Goal: Book appointment/travel/reservation

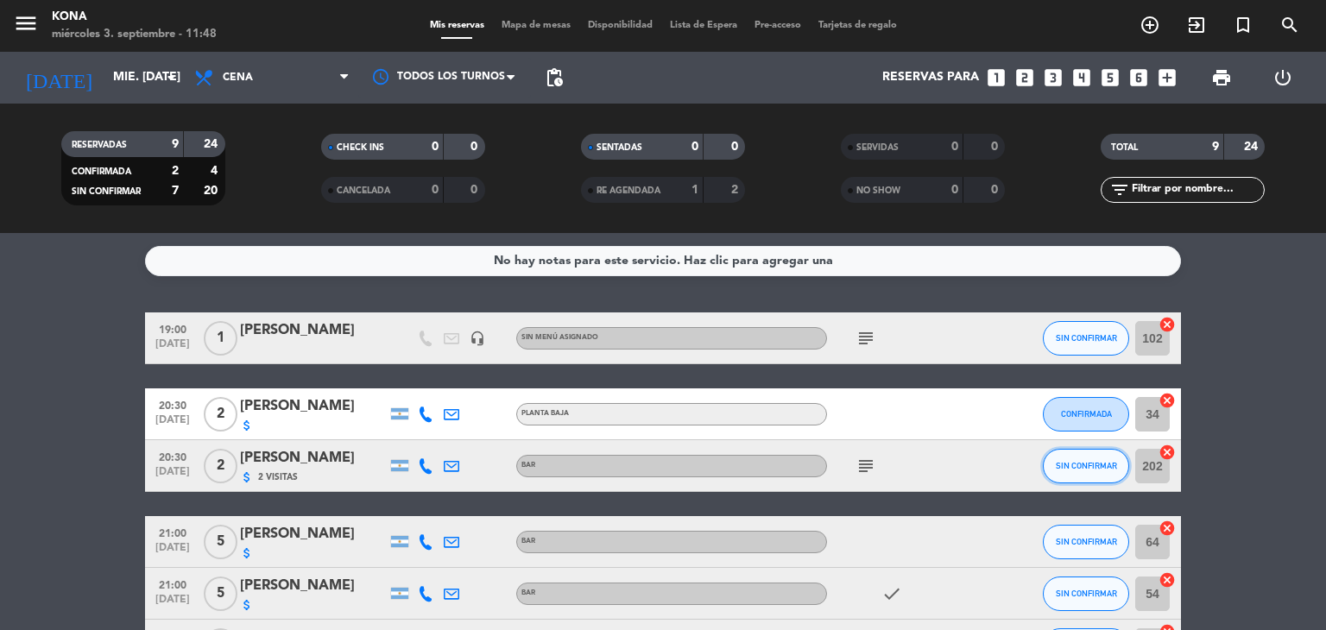
click at [1064, 461] on span "SIN CONFIRMAR" at bounding box center [1086, 465] width 61 height 9
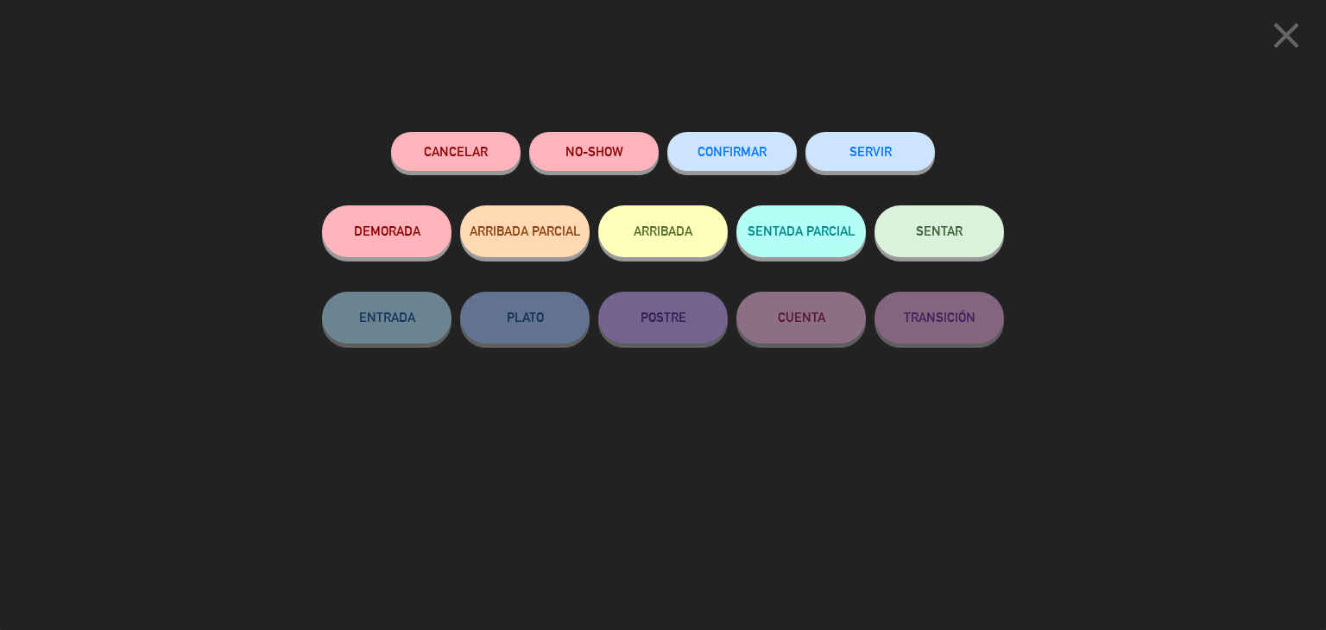
click at [731, 157] on span "CONFIRMAR" at bounding box center [731, 151] width 69 height 15
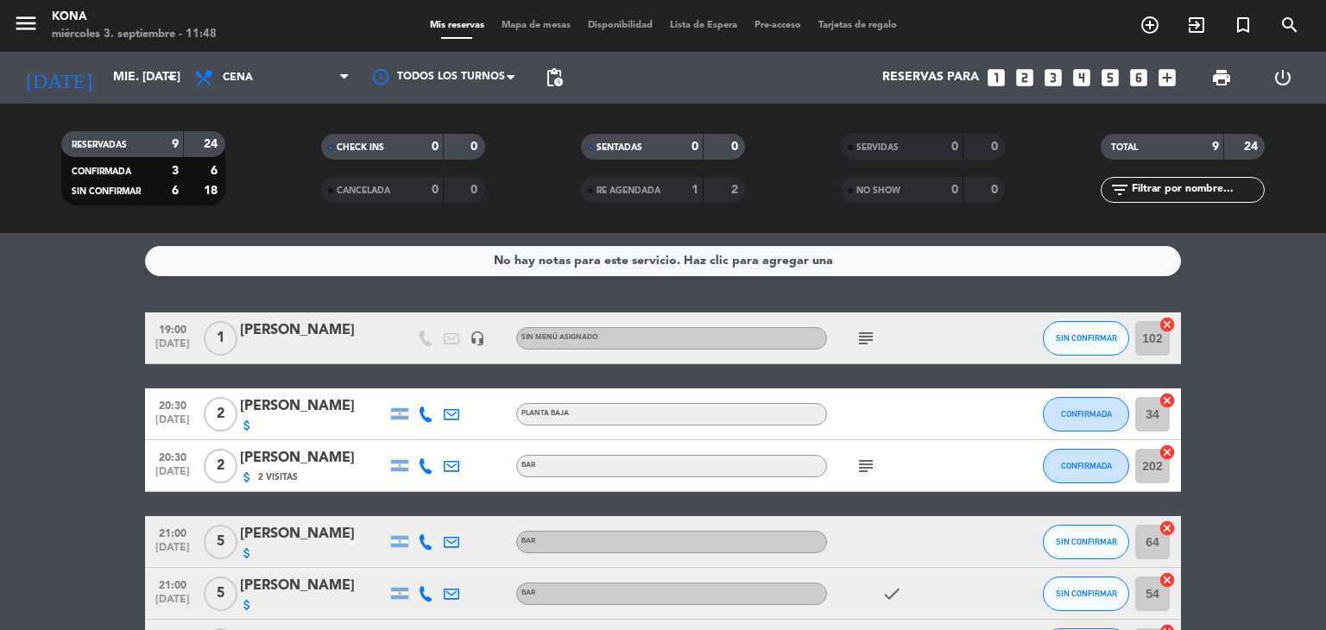
click at [91, 470] on bookings-row "19:00 [DATE] 1 [PERSON_NAME] headset_mic Sin menú asignado subject SIN CONFIRMA…" at bounding box center [663, 581] width 1326 height 539
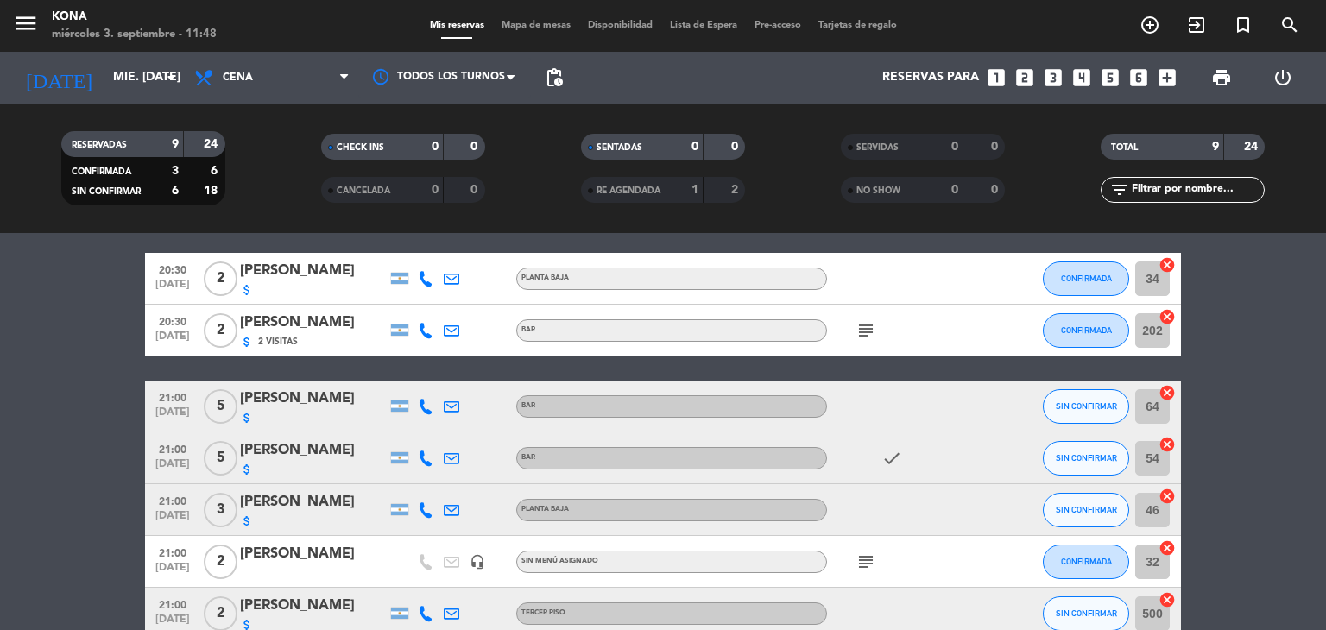
scroll to position [138, 0]
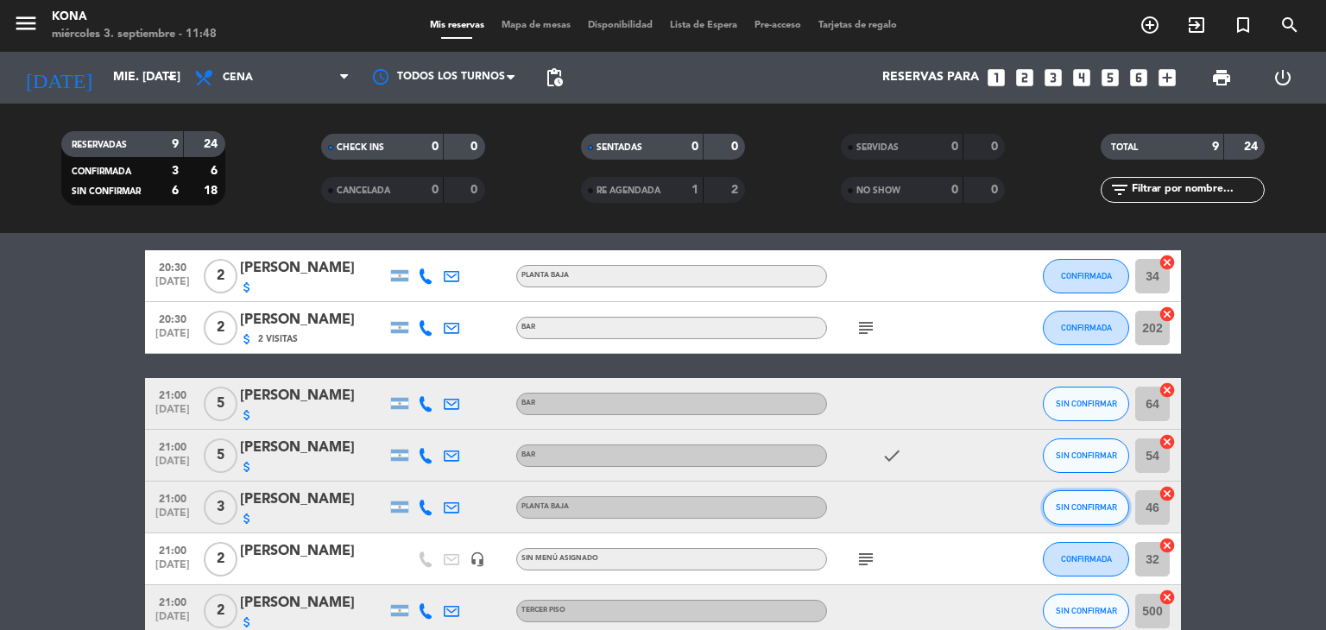
click at [1064, 500] on button "SIN CONFIRMAR" at bounding box center [1086, 507] width 86 height 35
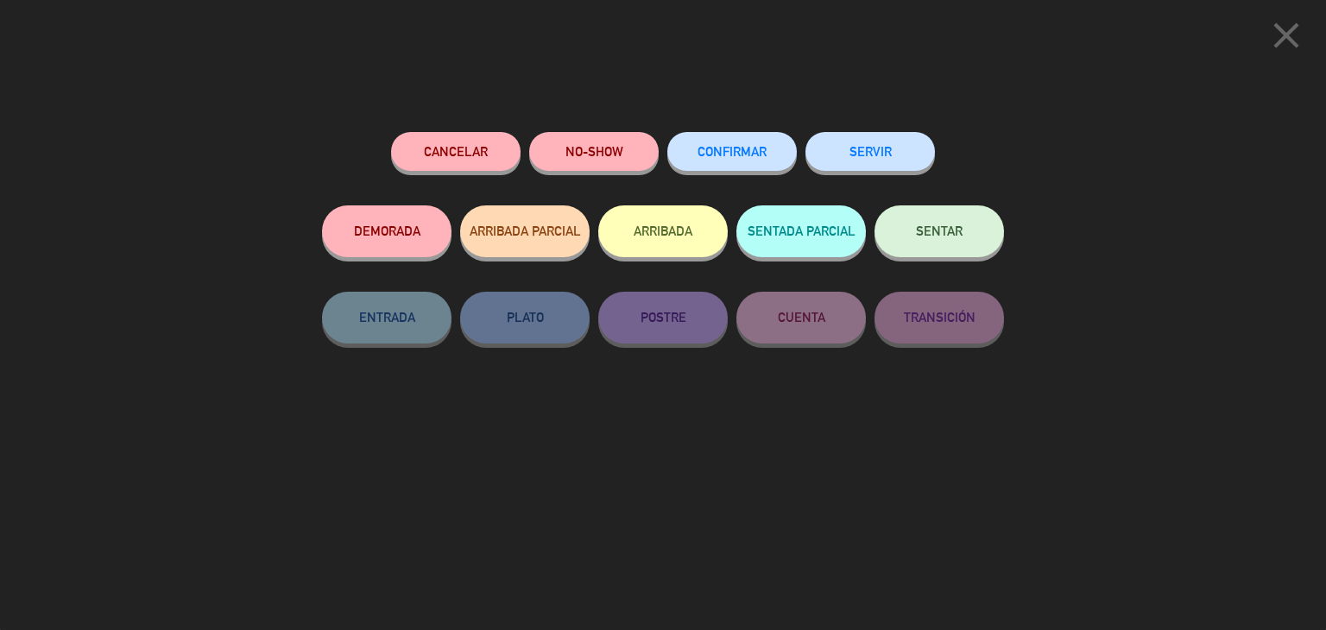
click at [705, 132] on div "CONFIRMAR" at bounding box center [731, 168] width 129 height 73
click at [743, 142] on button "CONFIRMAR" at bounding box center [731, 151] width 129 height 39
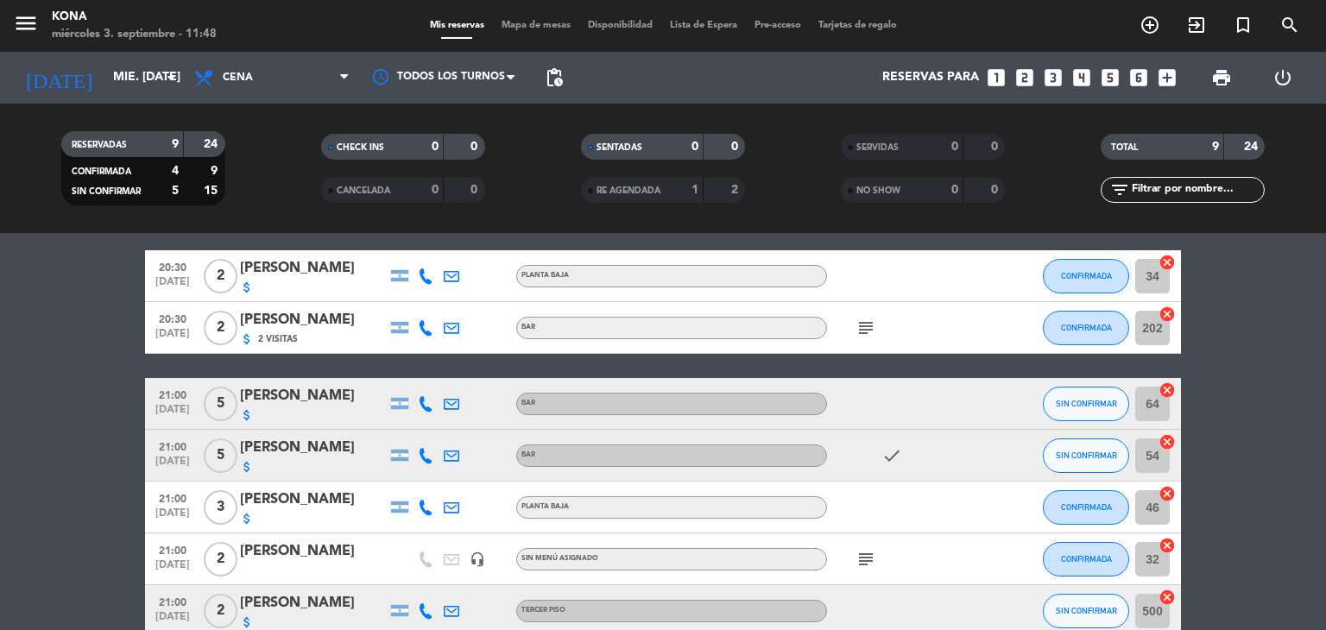
click at [303, 601] on div "[PERSON_NAME]" at bounding box center [313, 603] width 147 height 22
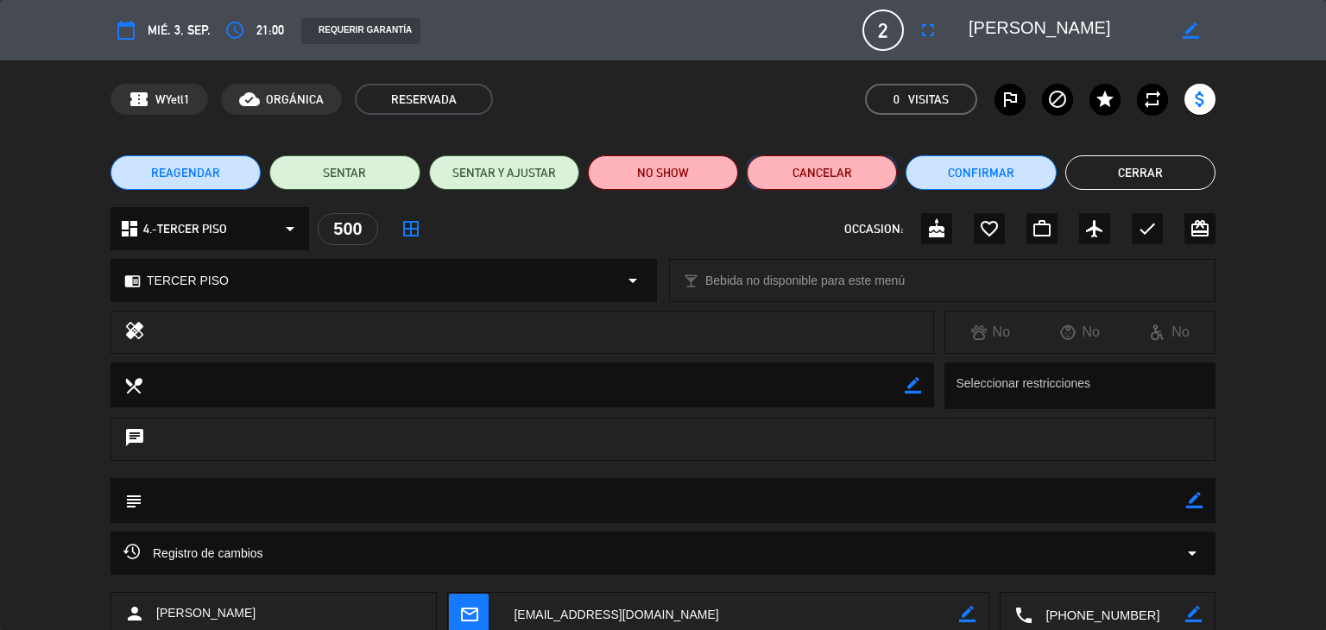
click at [839, 171] on button "Cancelar" at bounding box center [822, 172] width 150 height 35
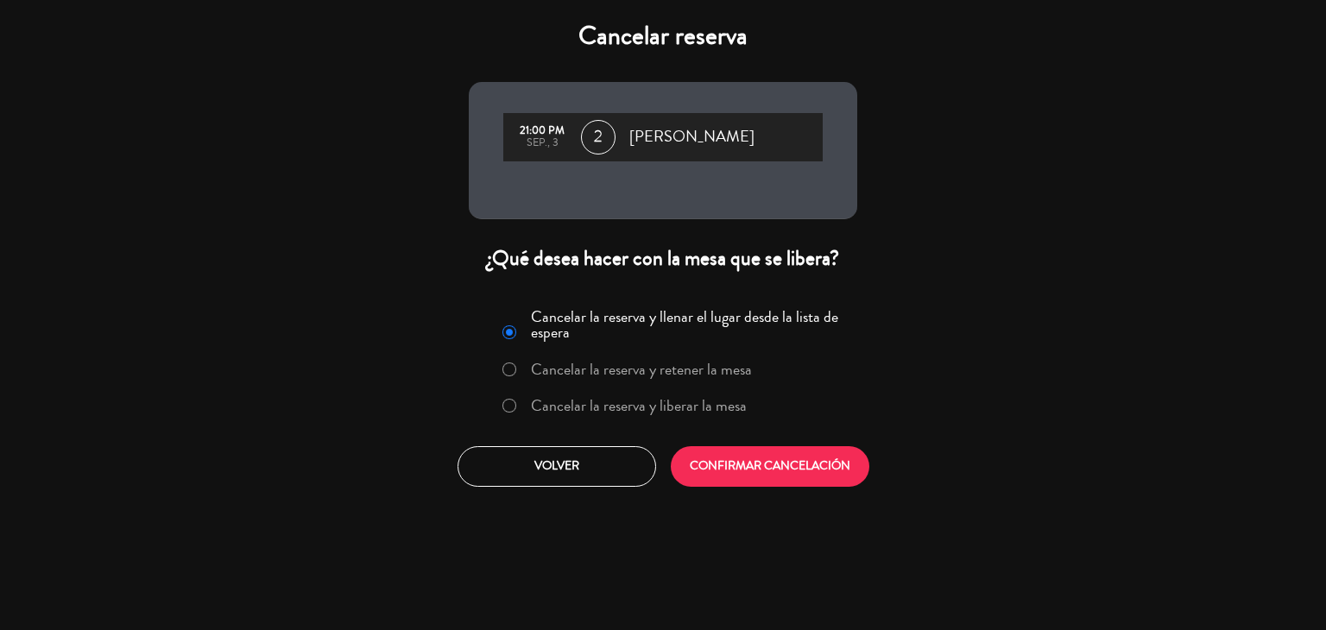
click at [621, 401] on label "Cancelar la reserva y liberar la mesa" at bounding box center [639, 406] width 216 height 16
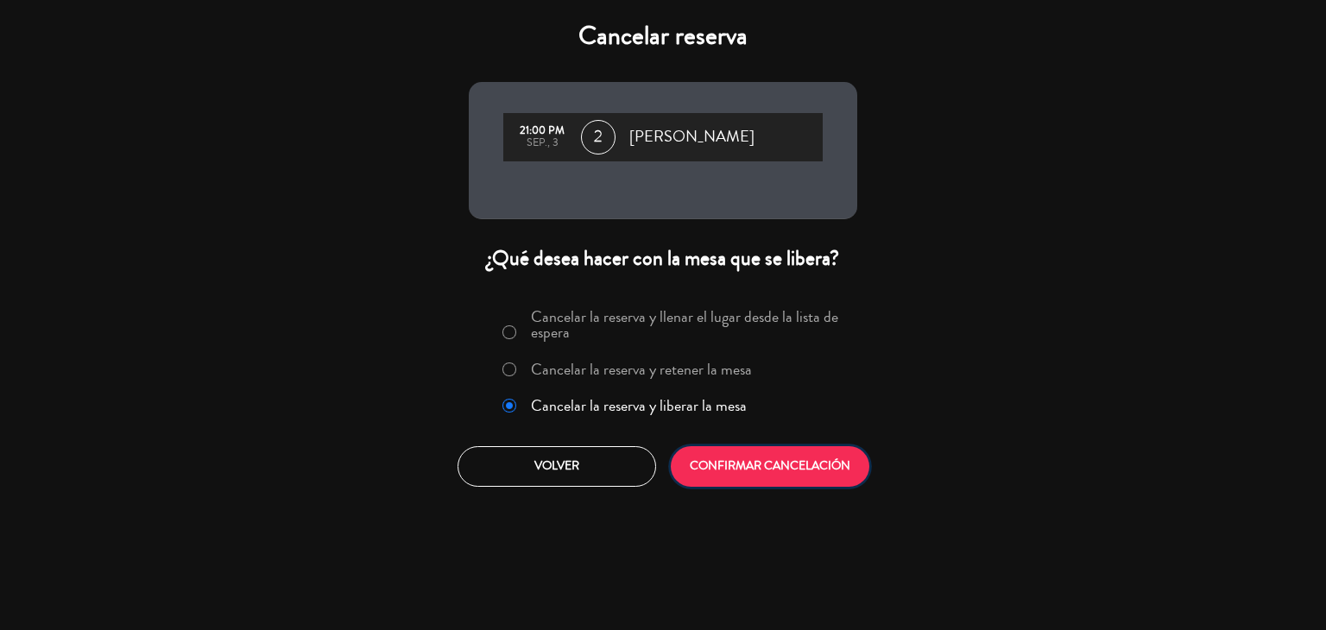
click at [748, 452] on button "CONFIRMAR CANCELACIÓN" at bounding box center [770, 466] width 199 height 41
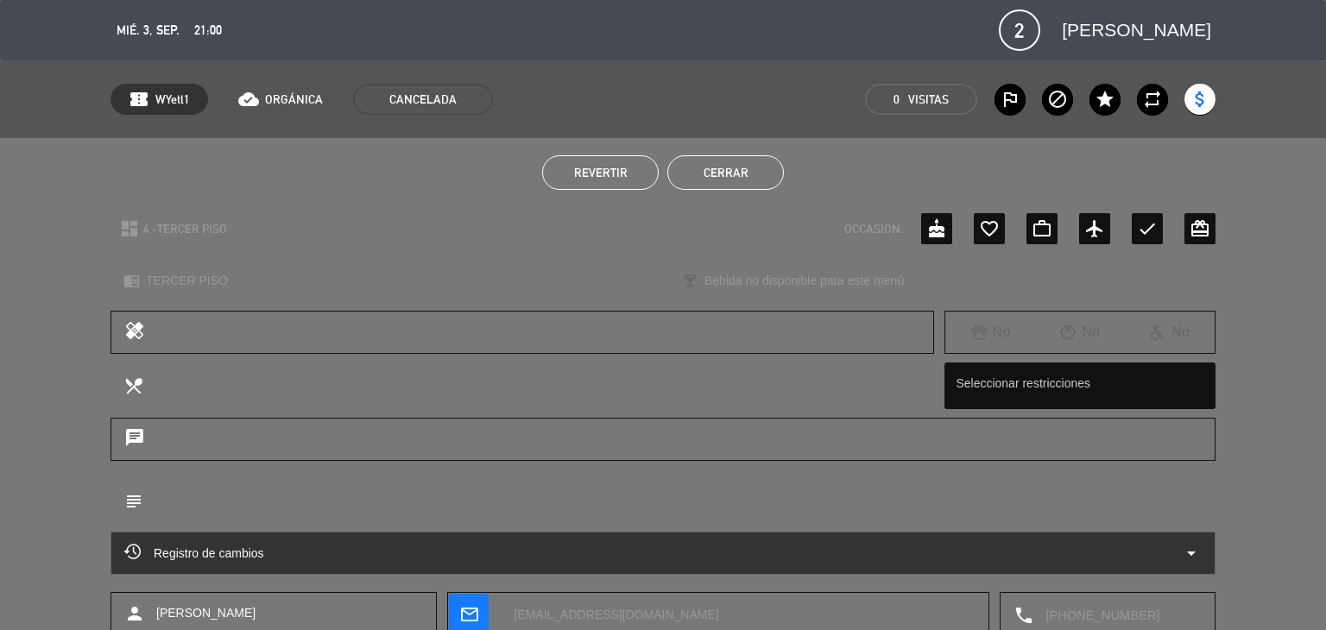
click at [720, 173] on button "Cerrar" at bounding box center [725, 172] width 117 height 35
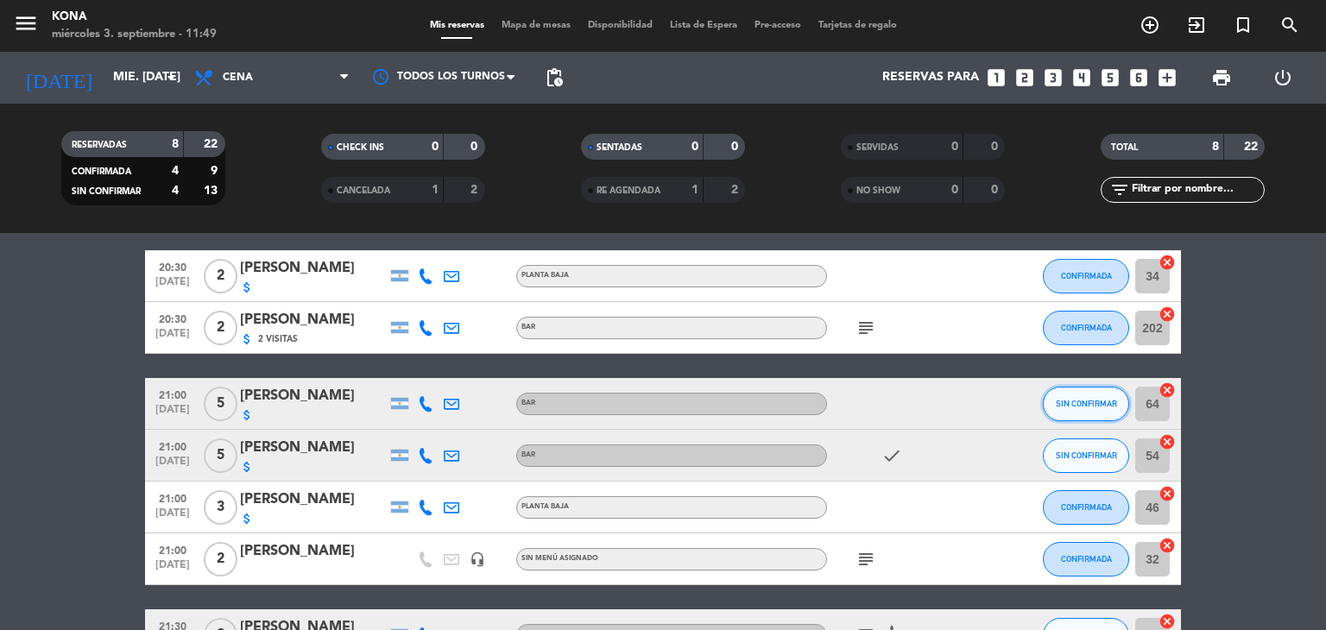
click at [1096, 388] on button "SIN CONFIRMAR" at bounding box center [1086, 404] width 86 height 35
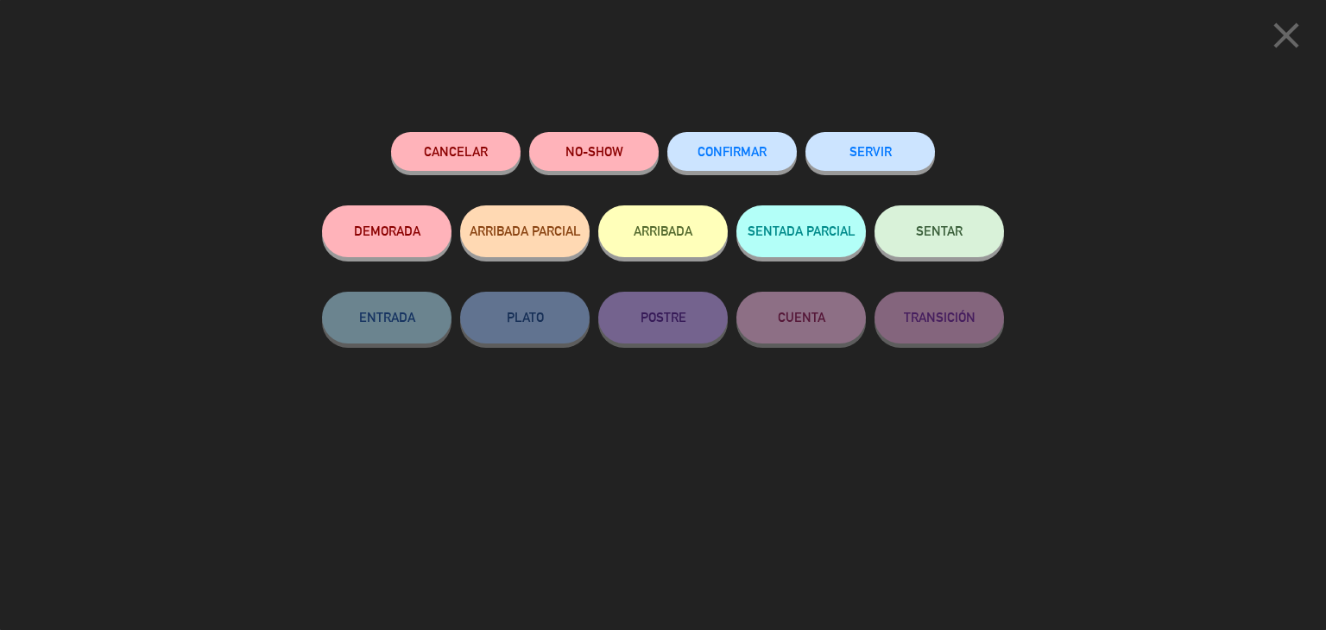
click at [737, 154] on span "CONFIRMAR" at bounding box center [731, 151] width 69 height 15
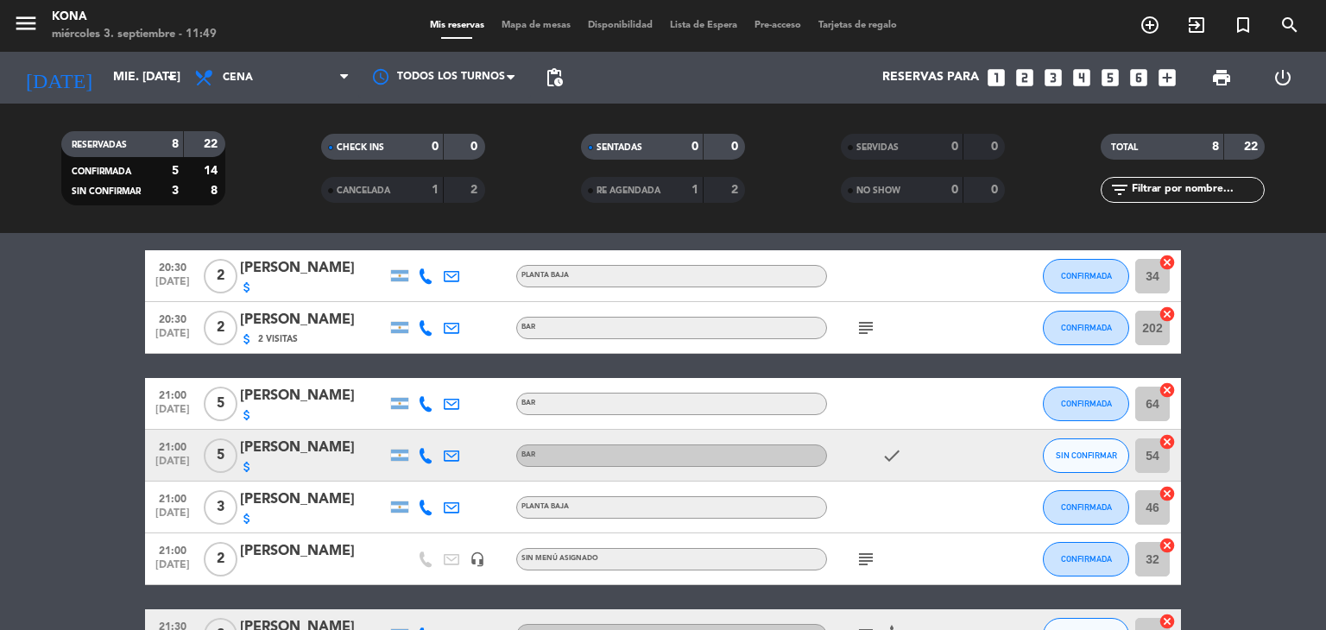
click at [72, 447] on bookings-row "19:00 [DATE] 1 [PERSON_NAME] headset_mic Sin menú asignado subject SIN CONFIRMA…" at bounding box center [663, 417] width 1326 height 487
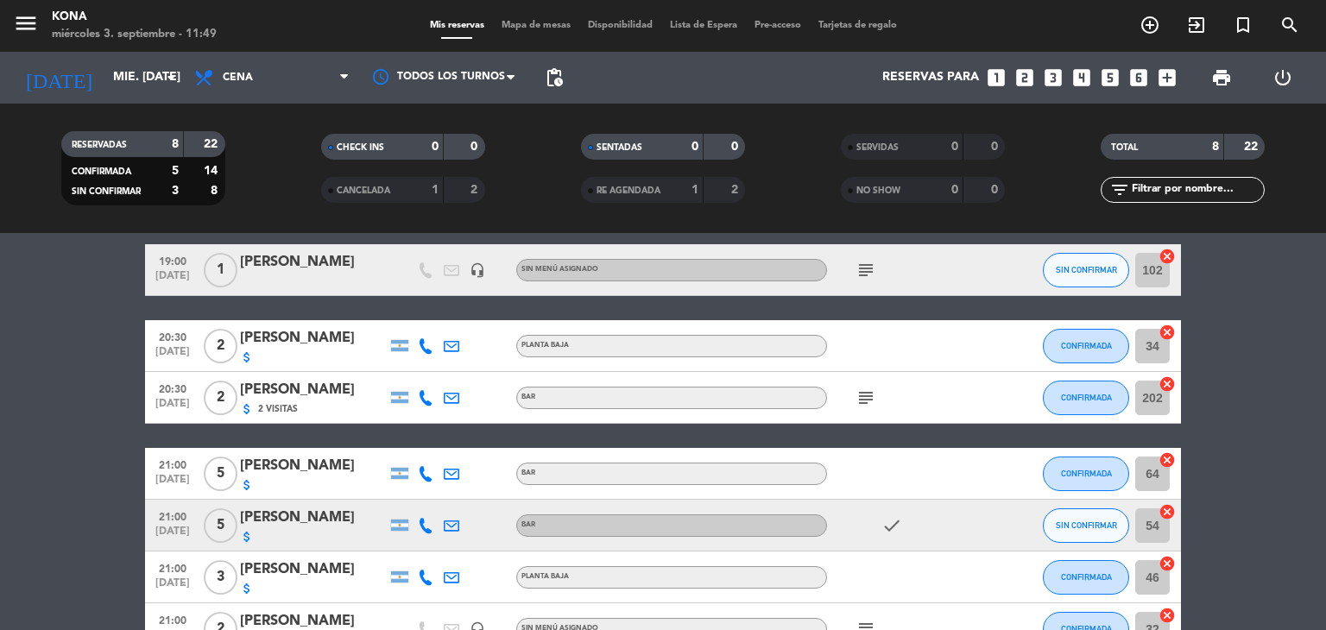
scroll to position [0, 0]
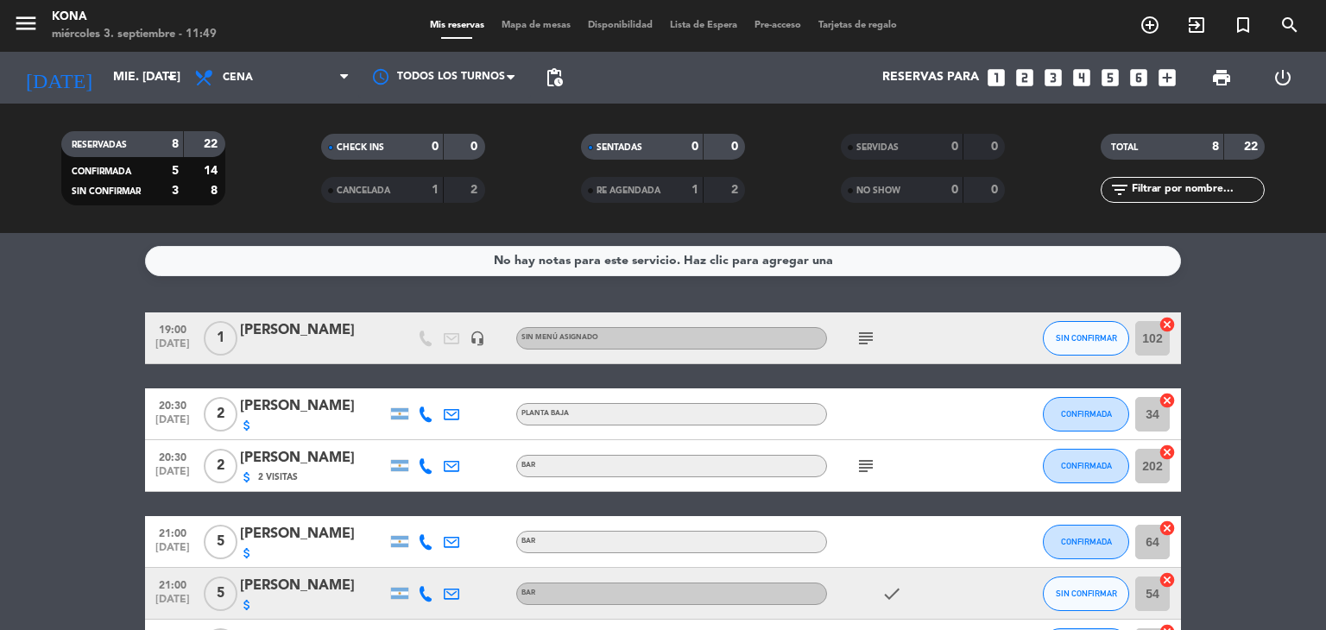
click at [1021, 84] on icon "looks_two" at bounding box center [1024, 77] width 22 height 22
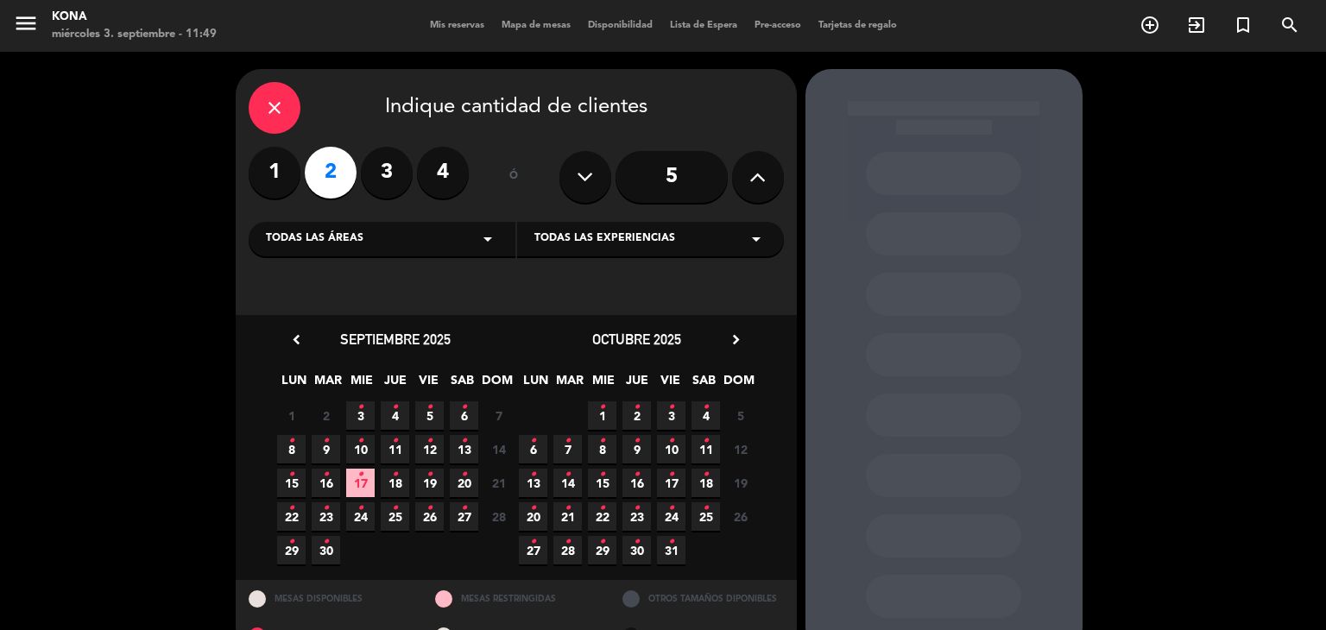
click at [364, 411] on span "3 •" at bounding box center [360, 415] width 28 height 28
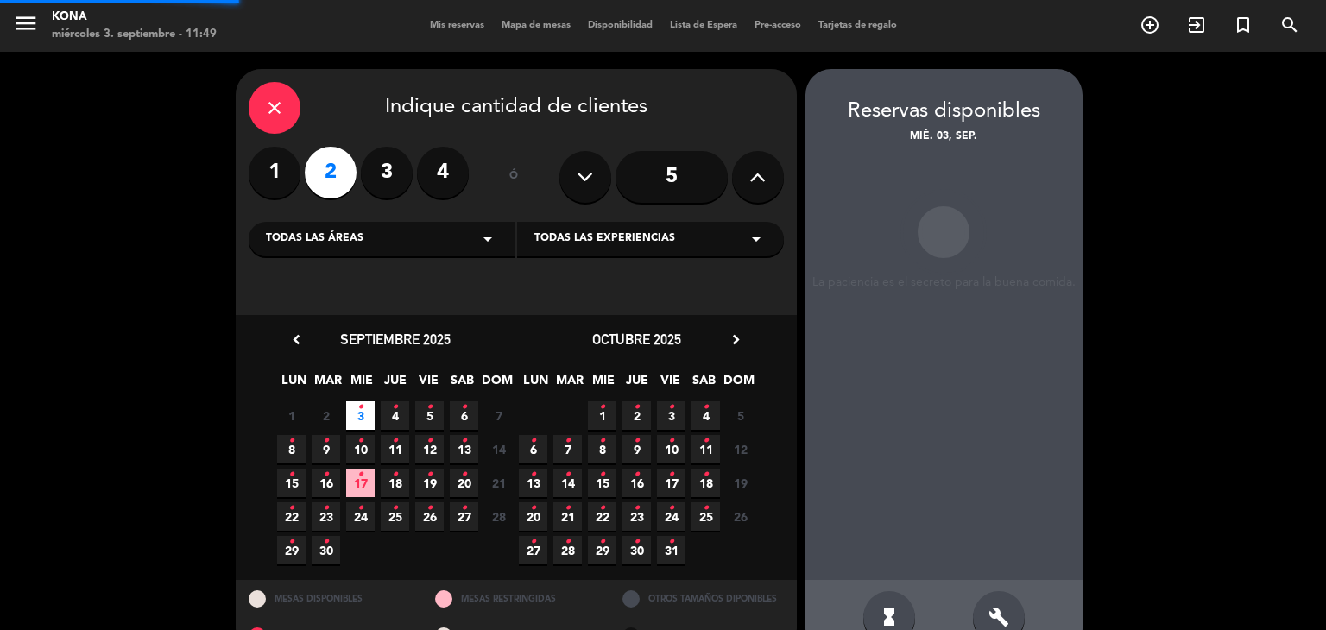
scroll to position [41, 0]
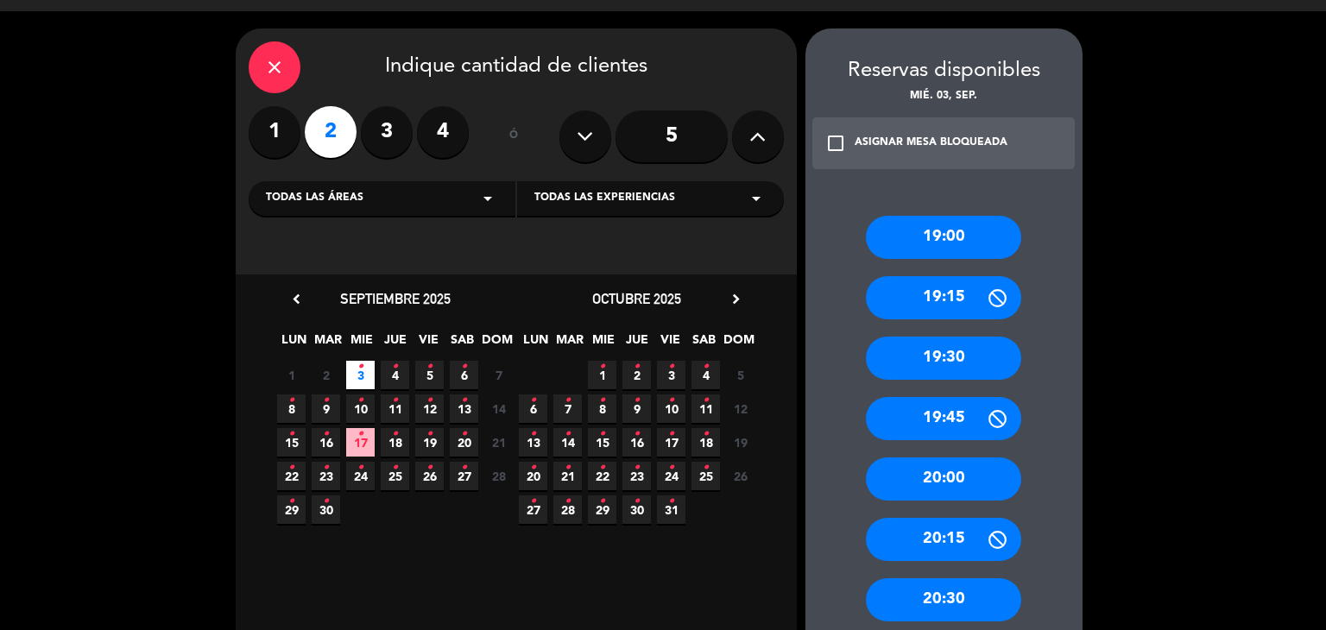
click at [942, 482] on div "20:00" at bounding box center [943, 478] width 155 height 43
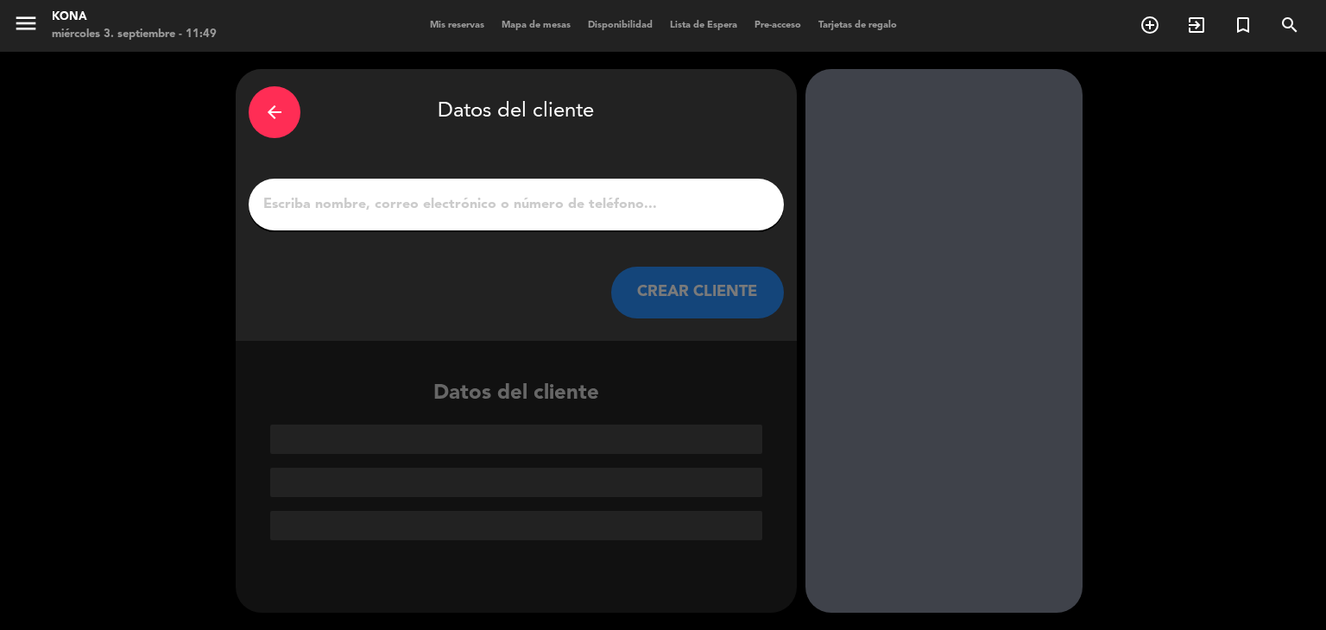
scroll to position [0, 0]
click at [407, 198] on div "arrow_back Datos del cliente CREAR CLIENTE" at bounding box center [516, 205] width 561 height 272
click at [408, 205] on input "1" at bounding box center [516, 204] width 509 height 24
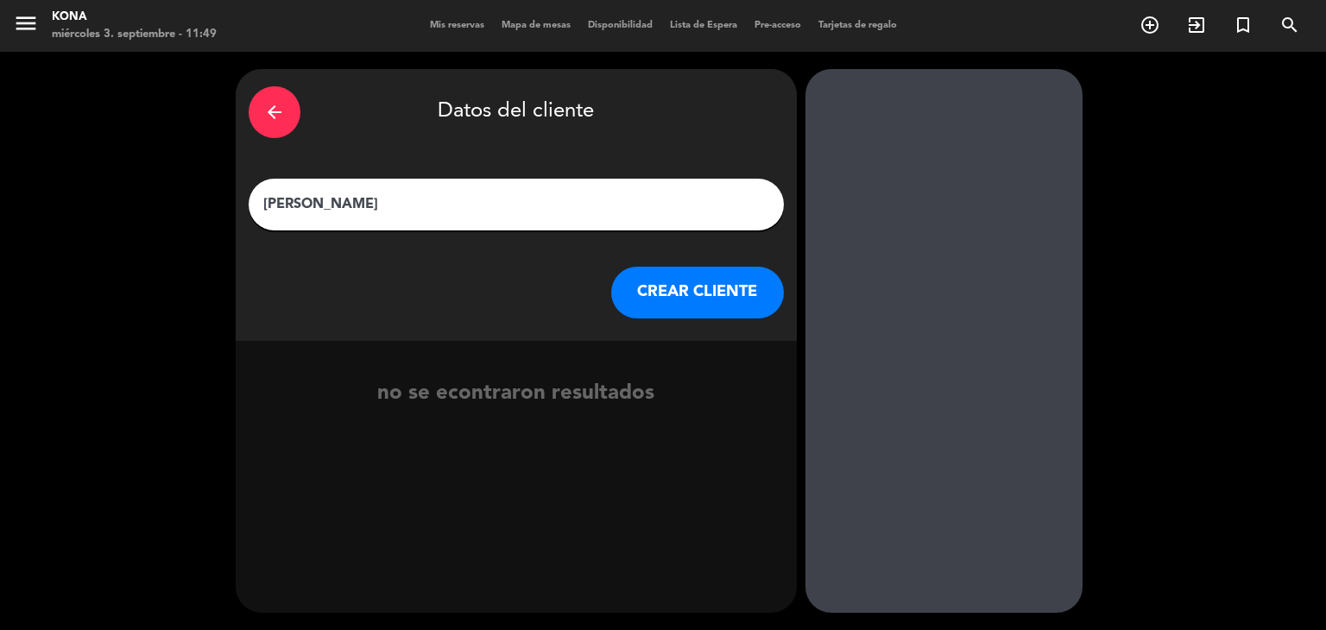
type input "[PERSON_NAME]"
click at [687, 291] on button "CREAR CLIENTE" at bounding box center [697, 293] width 173 height 52
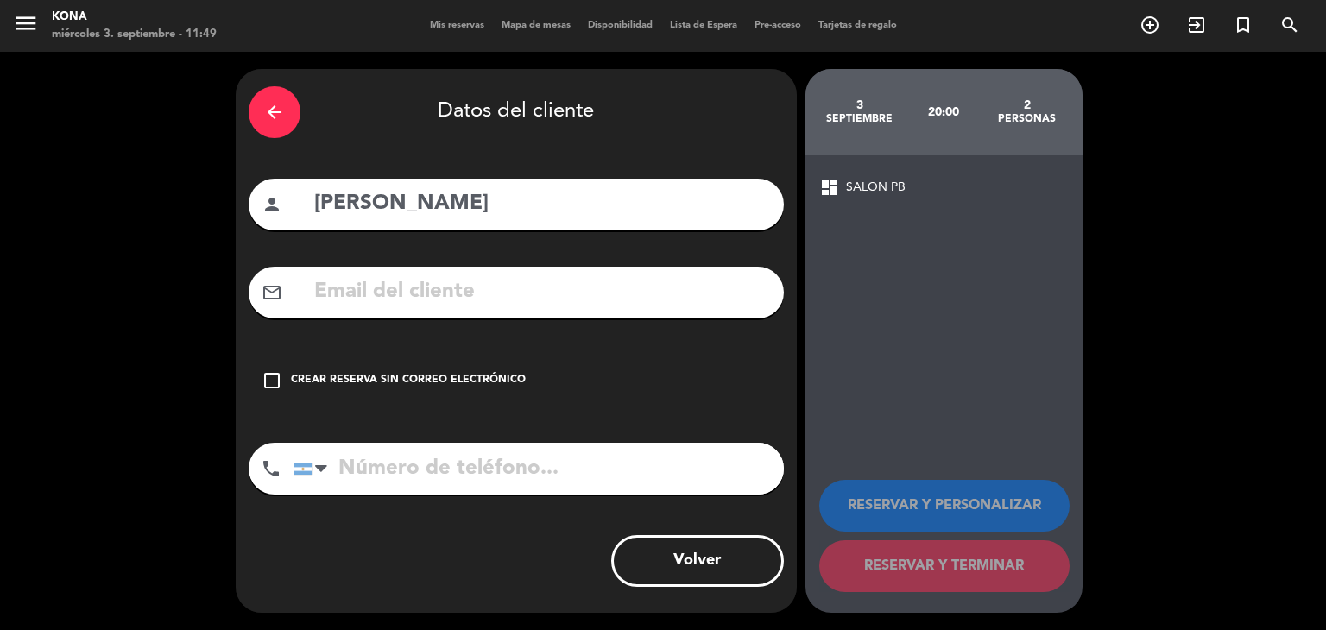
click at [466, 388] on div "Crear reserva sin correo electrónico" at bounding box center [408, 380] width 235 height 17
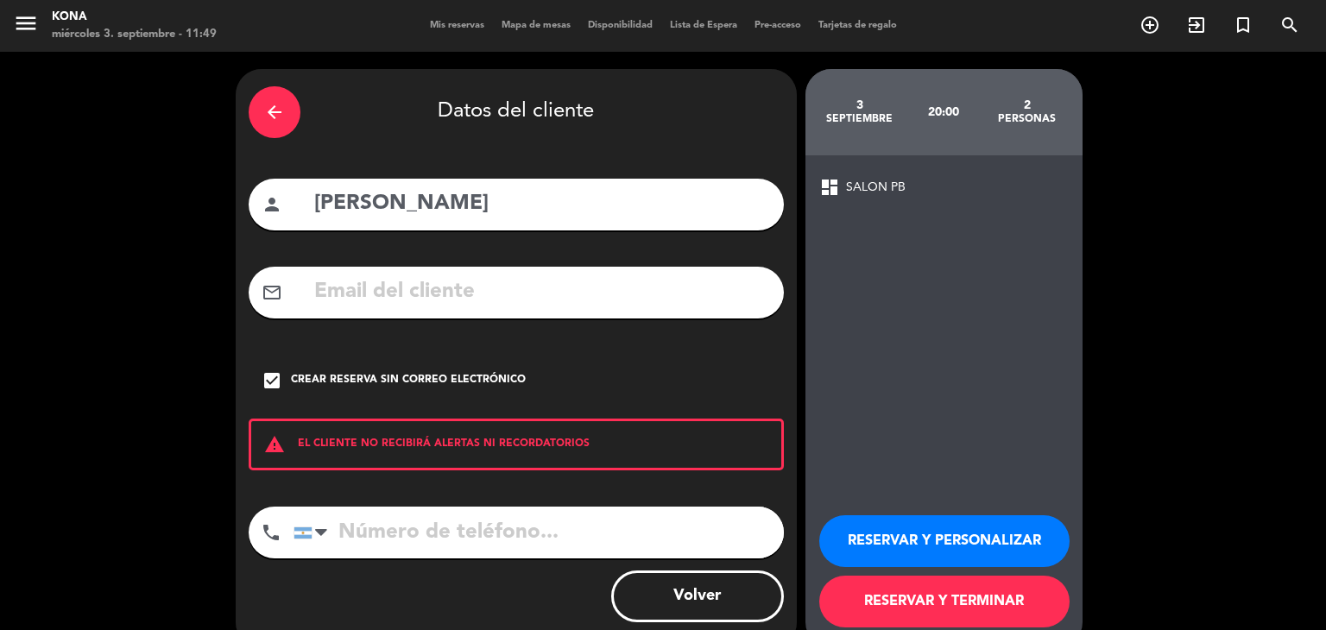
click at [987, 533] on button "RESERVAR Y PERSONALIZAR" at bounding box center [944, 541] width 250 height 52
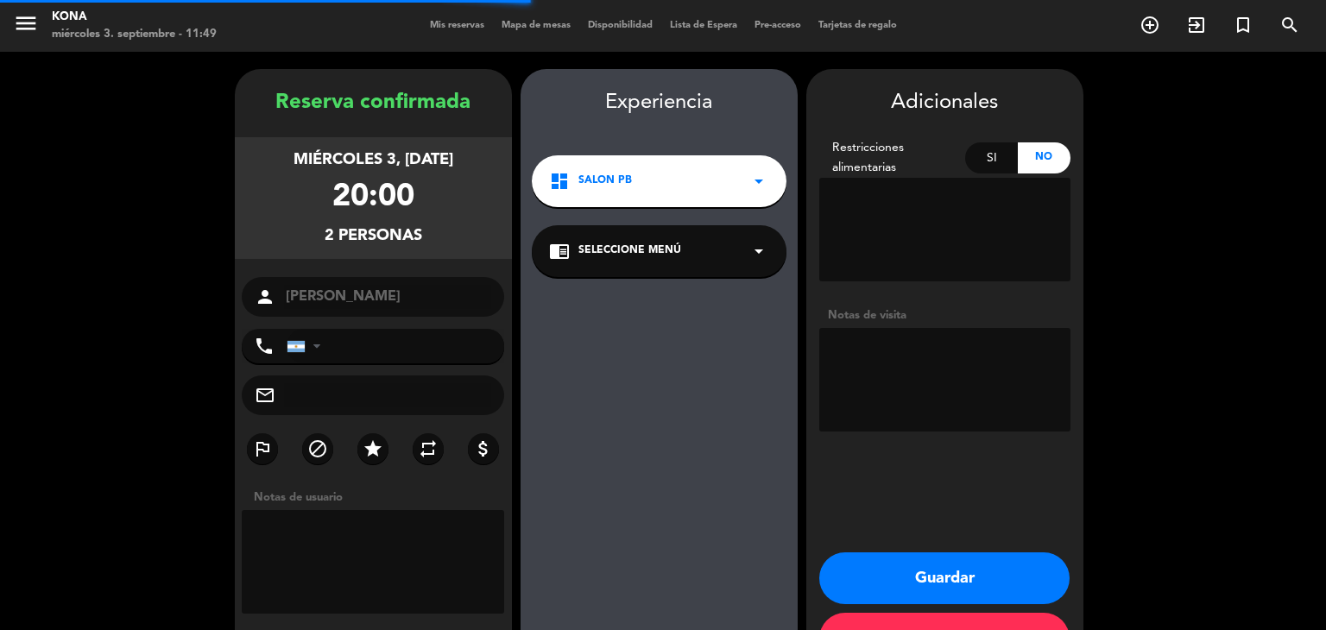
scroll to position [60, 0]
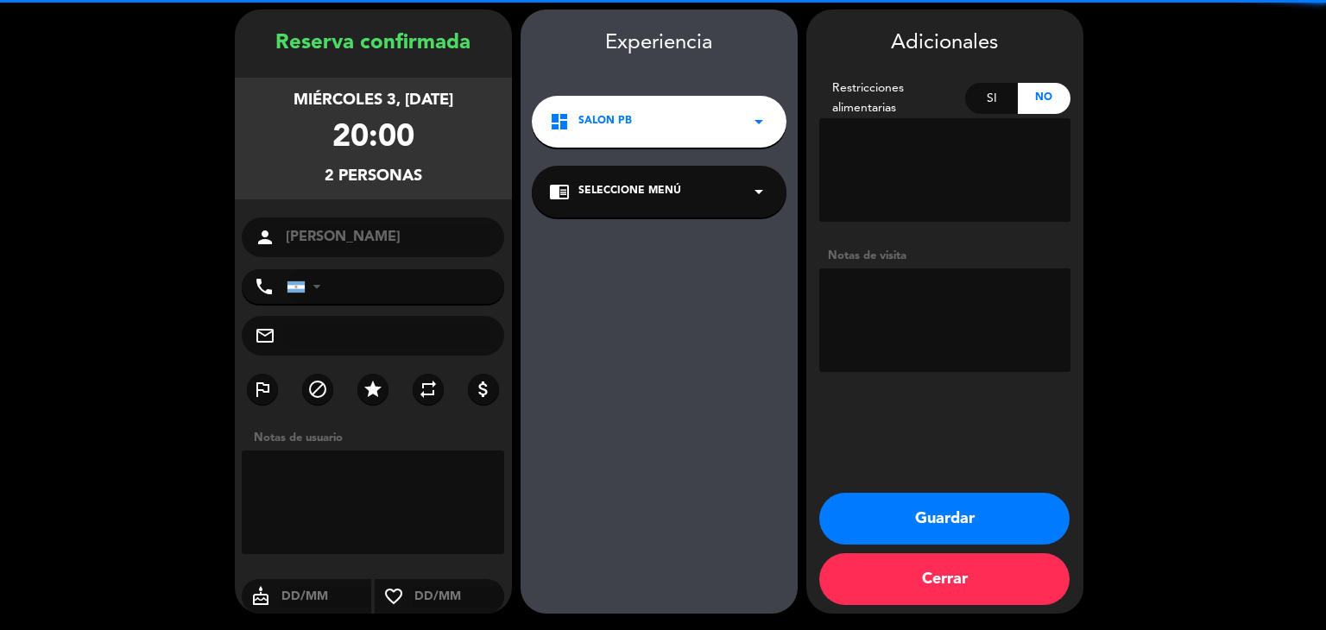
click at [958, 294] on textarea at bounding box center [944, 320] width 251 height 104
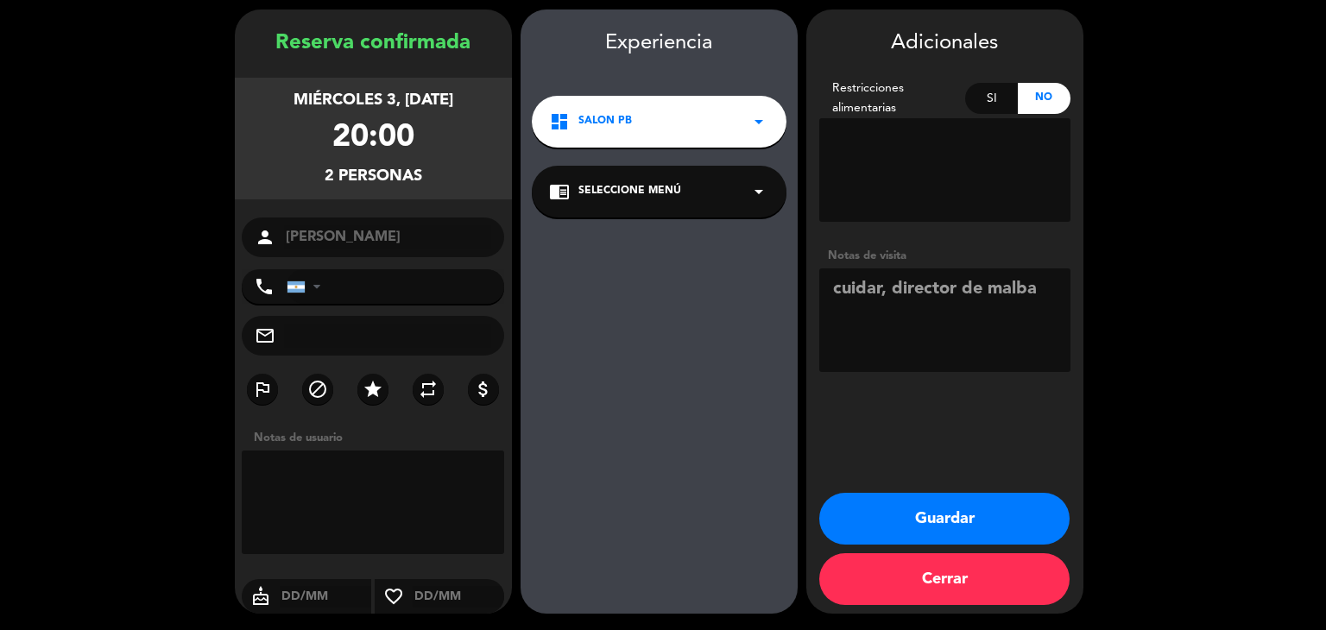
type textarea "cuidar, director de malba"
click at [948, 524] on button "Guardar" at bounding box center [944, 519] width 250 height 52
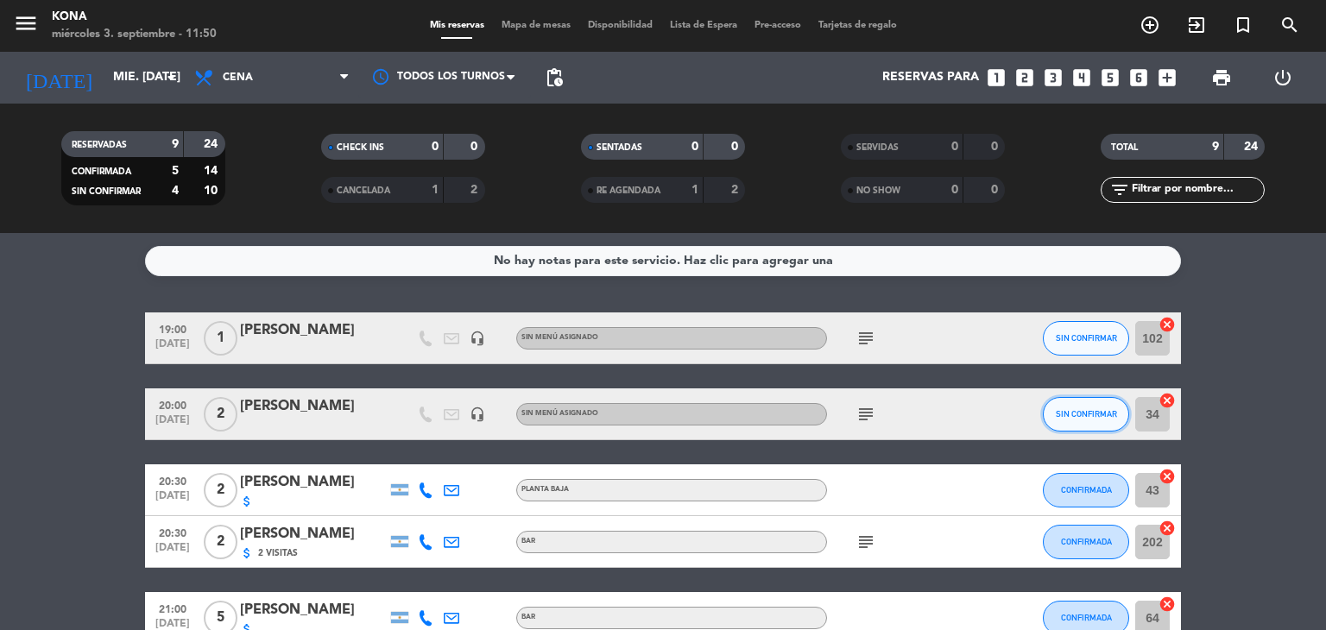
click at [1077, 419] on button "SIN CONFIRMAR" at bounding box center [1086, 414] width 86 height 35
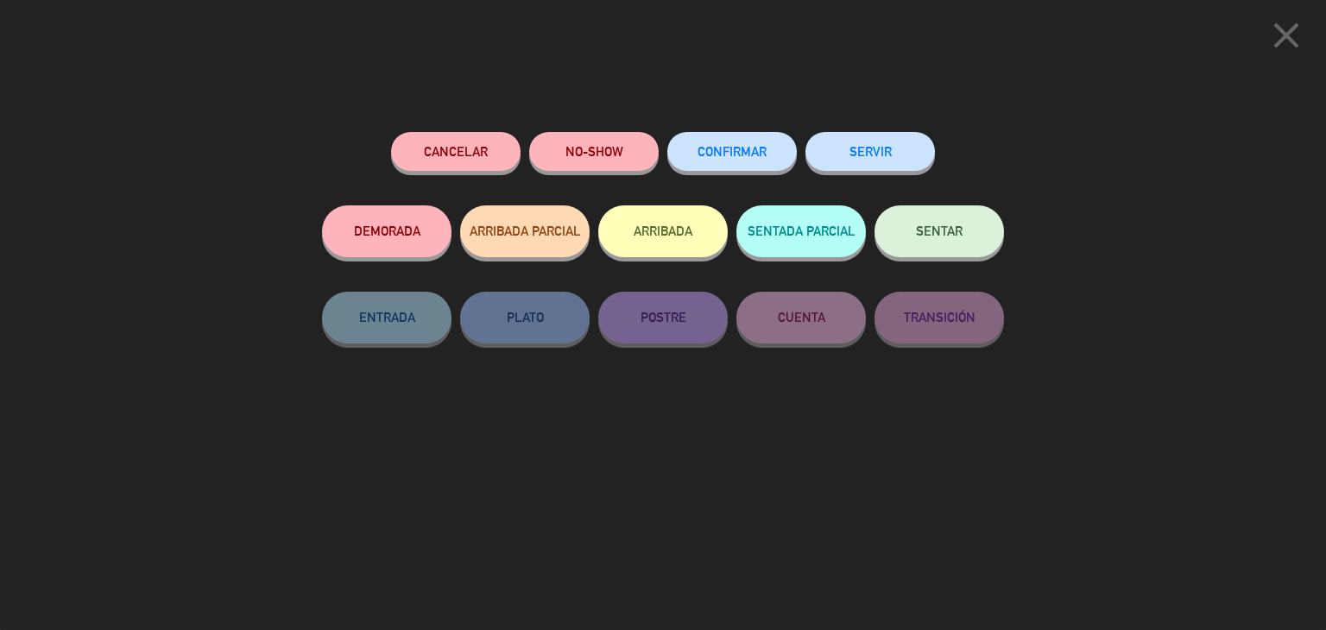
click at [709, 154] on span "CONFIRMAR" at bounding box center [731, 151] width 69 height 15
